Goal: Task Accomplishment & Management: Use online tool/utility

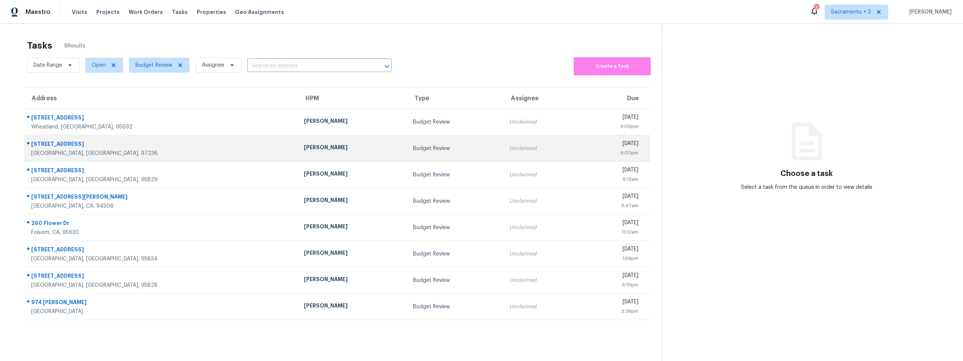
click at [67, 148] on div "[STREET_ADDRESS]" at bounding box center [161, 144] width 261 height 9
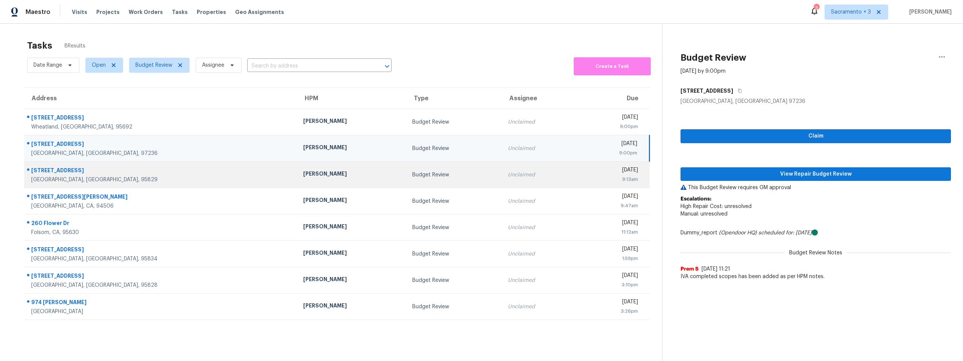
click at [64, 172] on div "[STREET_ADDRESS]" at bounding box center [161, 170] width 260 height 9
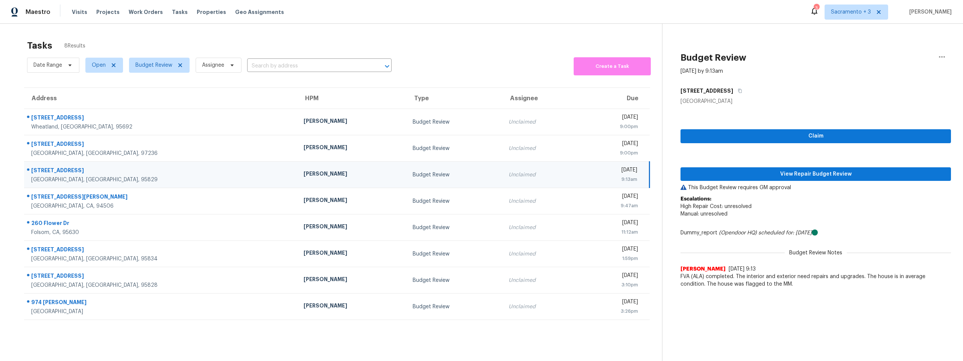
click at [64, 172] on div "[STREET_ADDRESS]" at bounding box center [161, 170] width 260 height 9
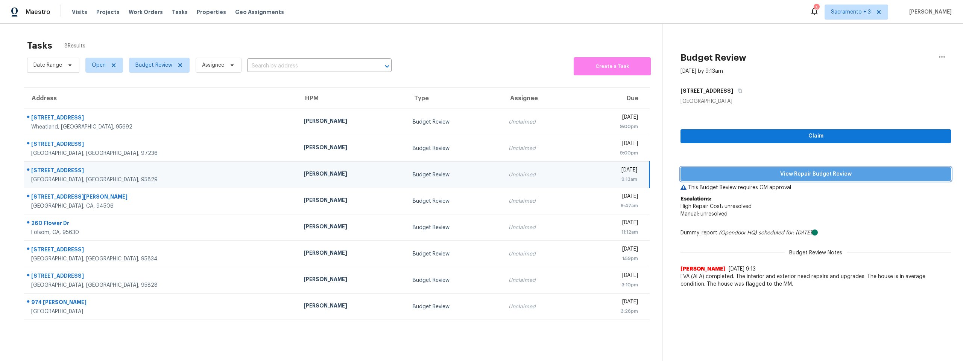
click at [825, 169] on button "View Repair Budget Review" at bounding box center [816, 174] width 271 height 14
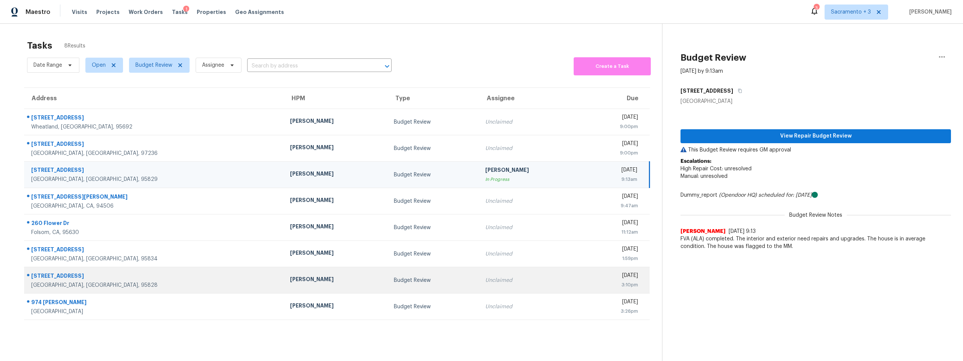
click at [49, 275] on div "[STREET_ADDRESS]" at bounding box center [154, 276] width 247 height 9
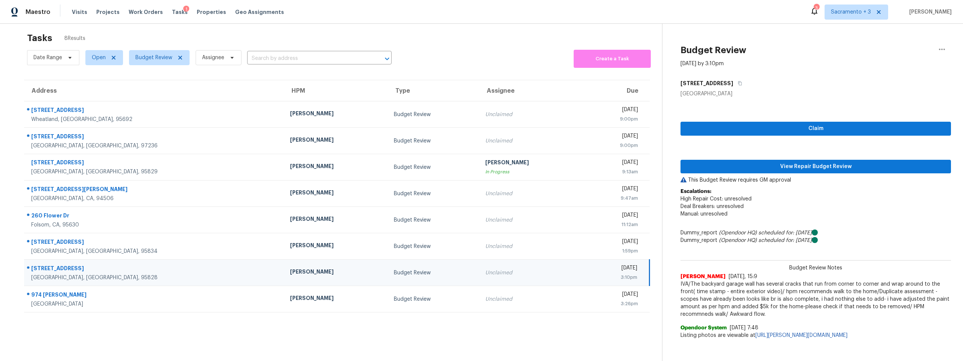
scroll to position [9, 0]
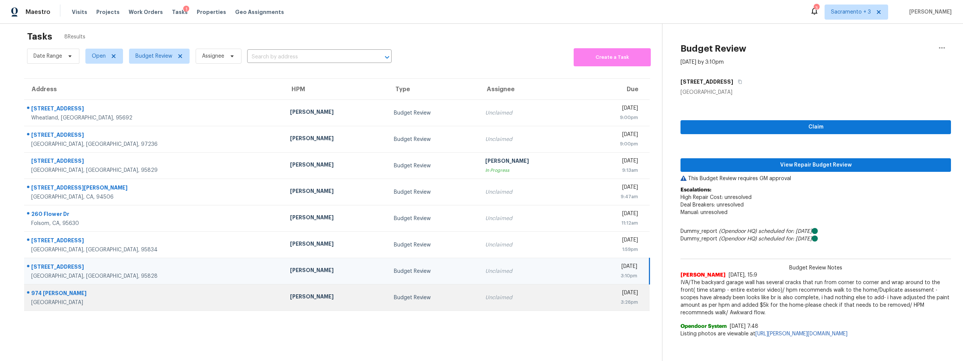
click at [53, 292] on div "974 [PERSON_NAME]" at bounding box center [154, 293] width 247 height 9
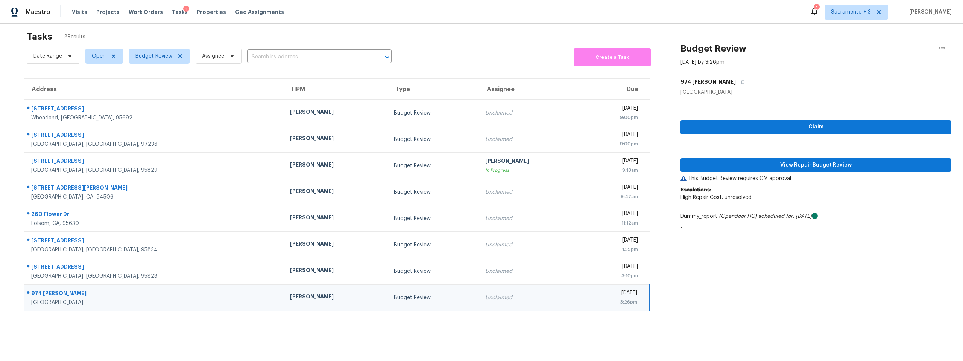
click at [51, 289] on div "974 [PERSON_NAME]" at bounding box center [154, 293] width 247 height 9
click at [49, 295] on div "974 [PERSON_NAME]" at bounding box center [154, 293] width 247 height 9
click at [836, 166] on span "View Repair Budget Review" at bounding box center [816, 164] width 259 height 9
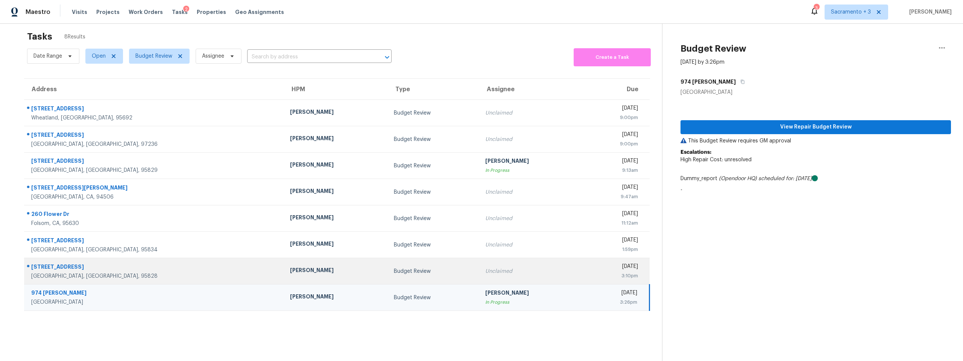
click at [479, 271] on td "Unclaimed" at bounding box center [531, 271] width 104 height 26
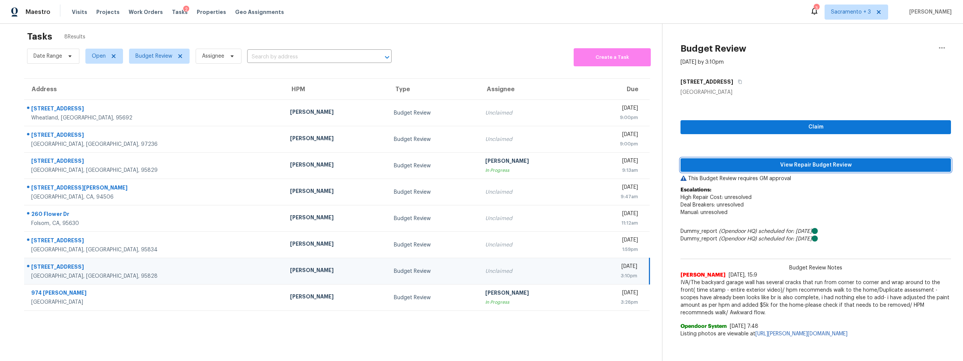
click at [737, 167] on span "View Repair Budget Review" at bounding box center [816, 164] width 259 height 9
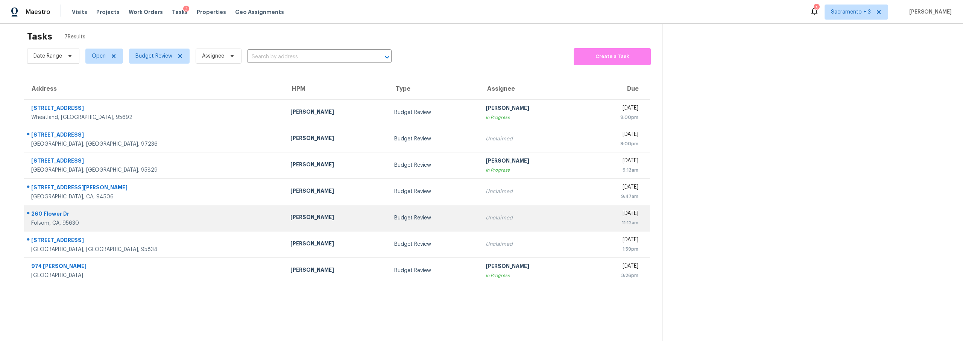
click at [71, 219] on div "Folsom, CA, 95630" at bounding box center [154, 223] width 247 height 8
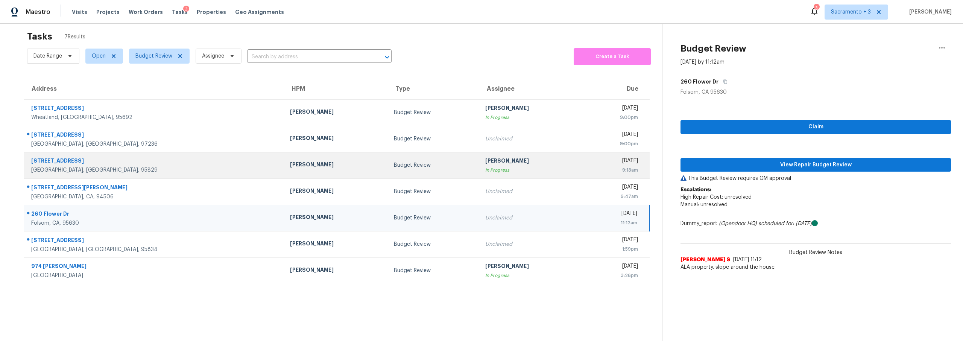
click at [503, 173] on td "[PERSON_NAME] In Progress" at bounding box center [531, 165] width 104 height 26
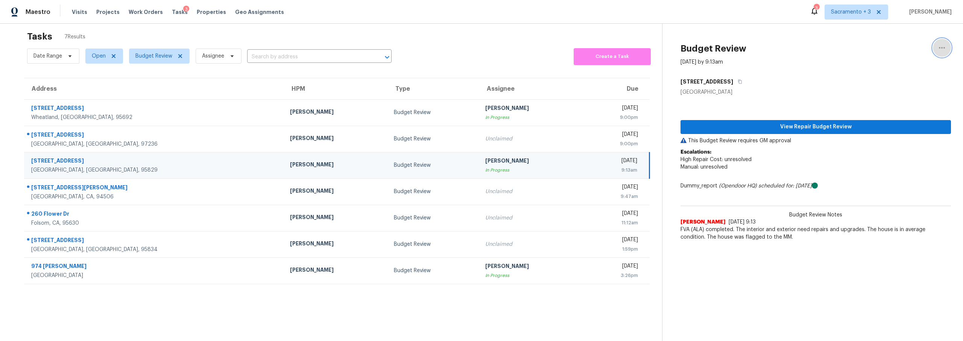
click at [938, 48] on icon "button" at bounding box center [942, 47] width 9 height 9
click at [898, 51] on div "Unclaim this task" at bounding box center [893, 50] width 59 height 8
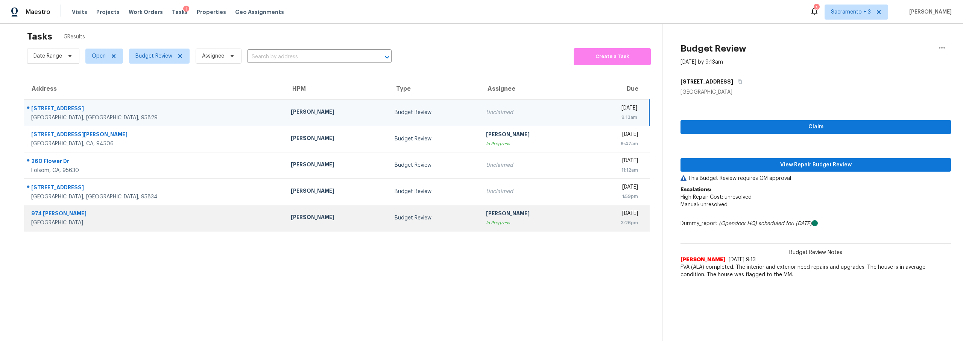
click at [486, 217] on div "[PERSON_NAME]" at bounding box center [532, 214] width 92 height 9
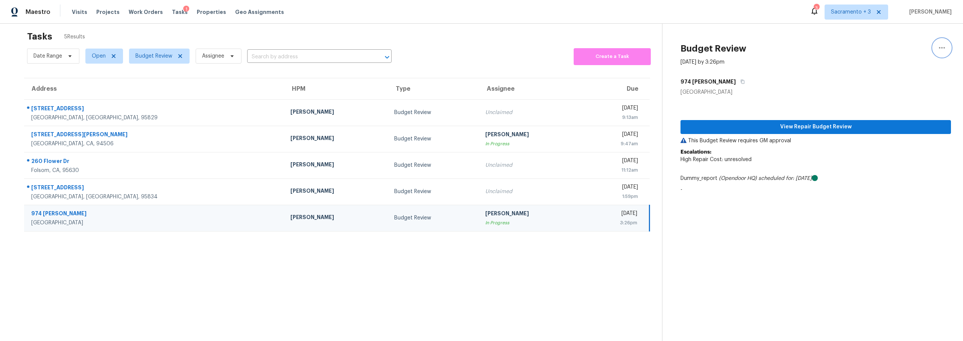
click at [939, 46] on icon "button" at bounding box center [942, 47] width 9 height 9
click at [914, 51] on div "Unclaim this task" at bounding box center [893, 50] width 59 height 8
